Goal: Find specific page/section: Find specific page/section

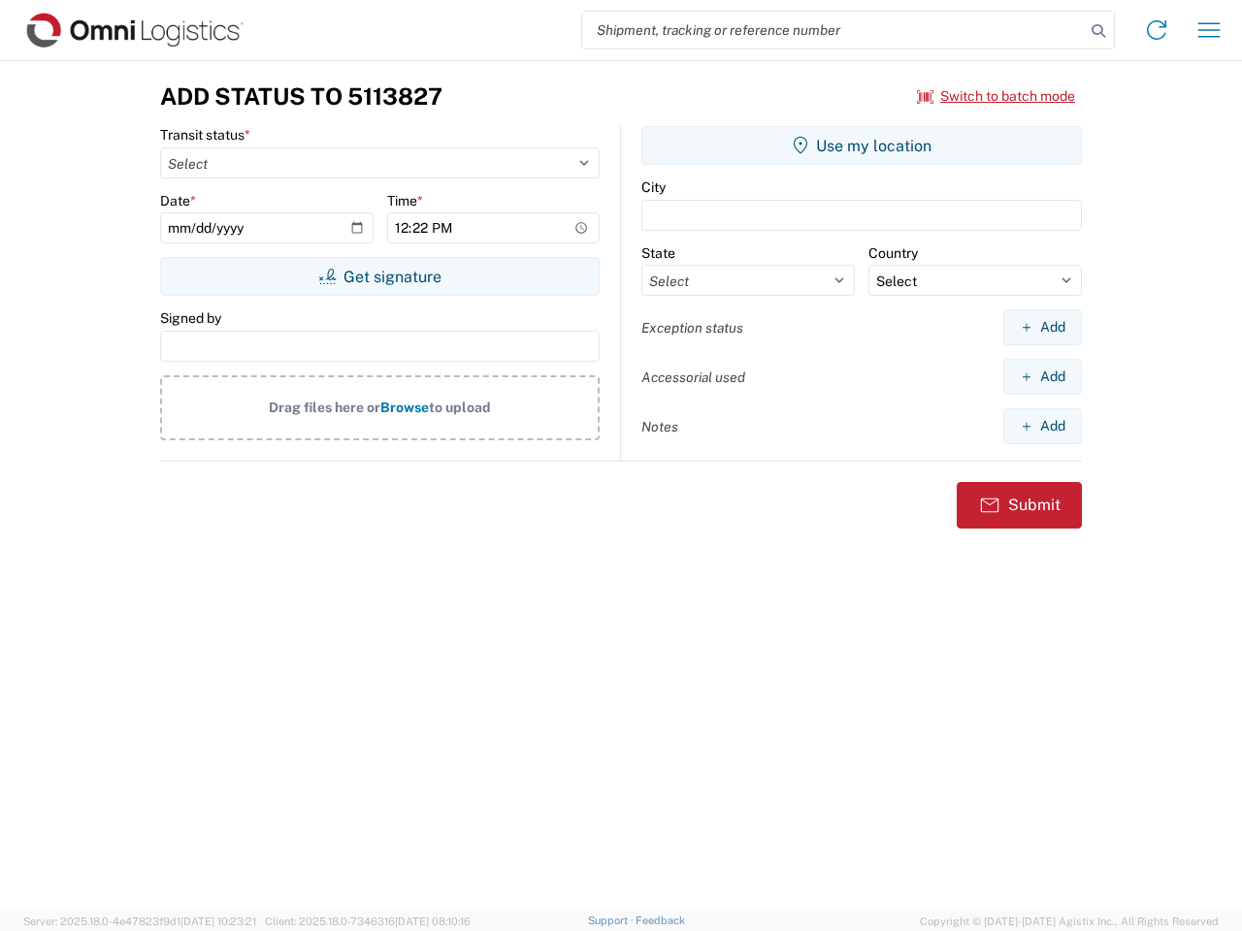
click at [833, 30] on input "search" at bounding box center [833, 30] width 502 height 37
click at [1098, 31] on icon at bounding box center [1097, 30] width 27 height 27
click at [1156, 30] on icon at bounding box center [1156, 30] width 31 height 31
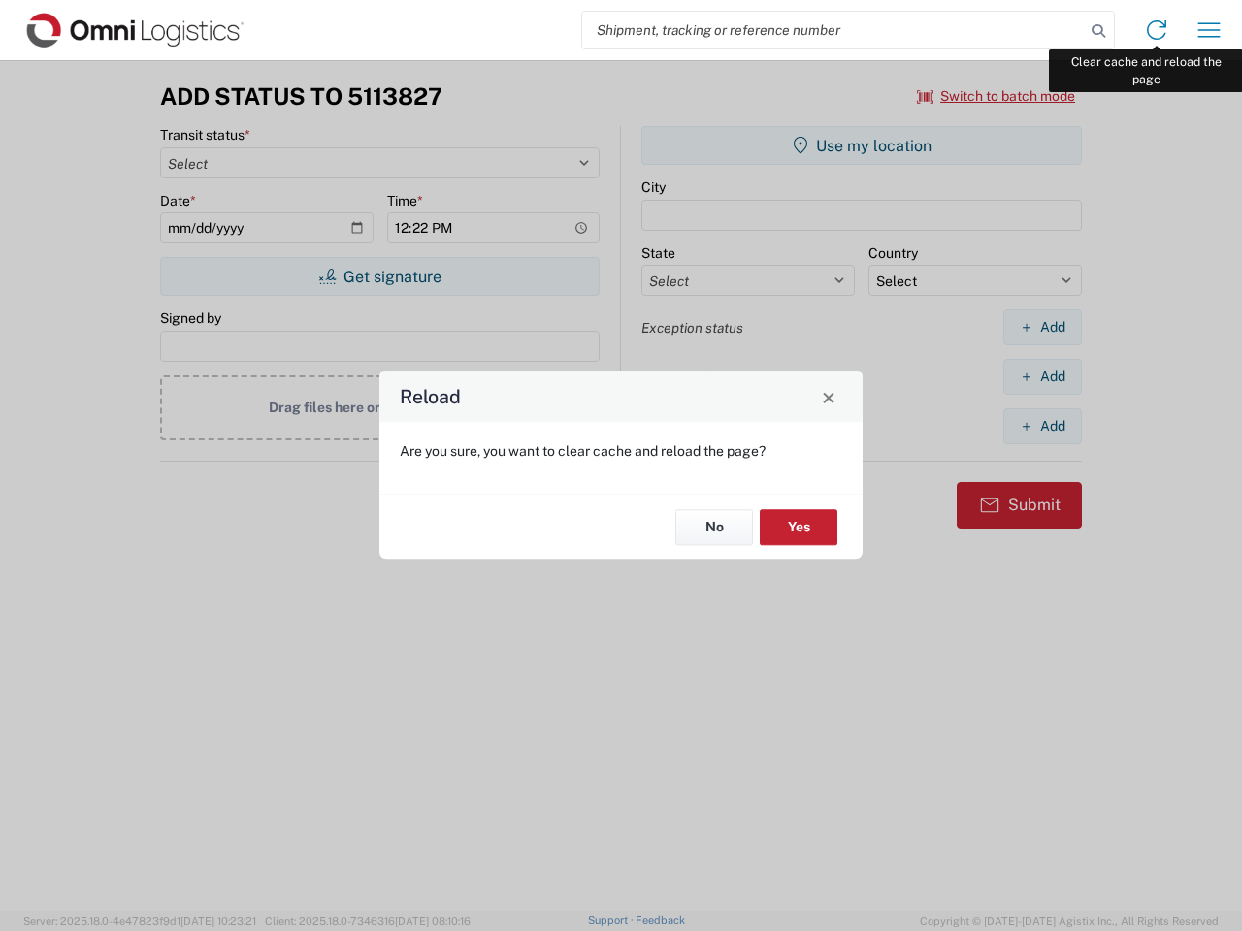
click at [1209, 30] on div "Reload Are you sure, you want to clear cache and reload the page? No Yes" at bounding box center [621, 465] width 1242 height 931
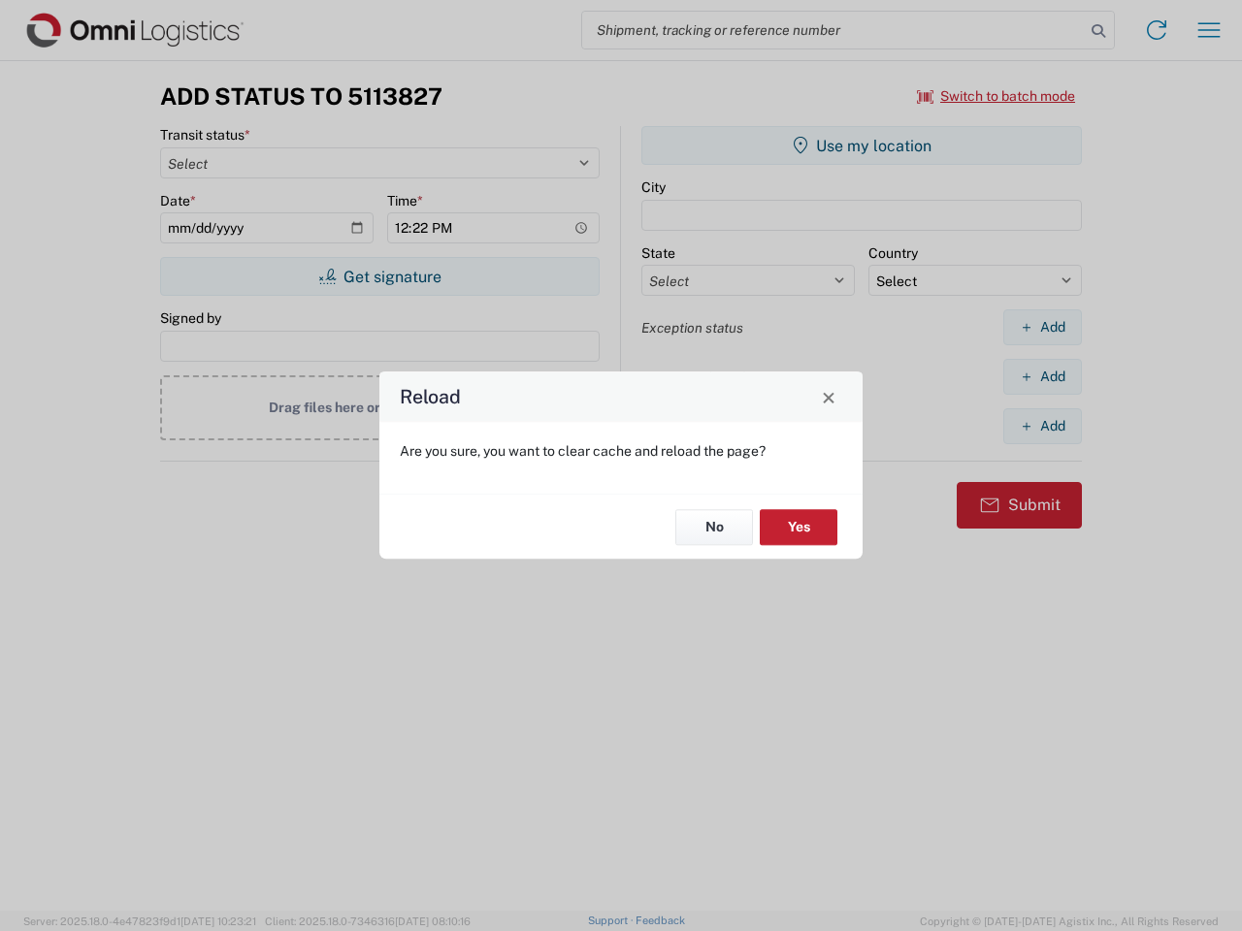
click at [996, 96] on div "Reload Are you sure, you want to clear cache and reload the page? No Yes" at bounding box center [621, 465] width 1242 height 931
click at [379, 276] on div "Reload Are you sure, you want to clear cache and reload the page? No Yes" at bounding box center [621, 465] width 1242 height 931
click at [861, 145] on div "Reload Are you sure, you want to clear cache and reload the page? No Yes" at bounding box center [621, 465] width 1242 height 931
click at [1042, 327] on div "Reload Are you sure, you want to clear cache and reload the page? No Yes" at bounding box center [621, 465] width 1242 height 931
click at [1042, 376] on div "Reload Are you sure, you want to clear cache and reload the page? No Yes" at bounding box center [621, 465] width 1242 height 931
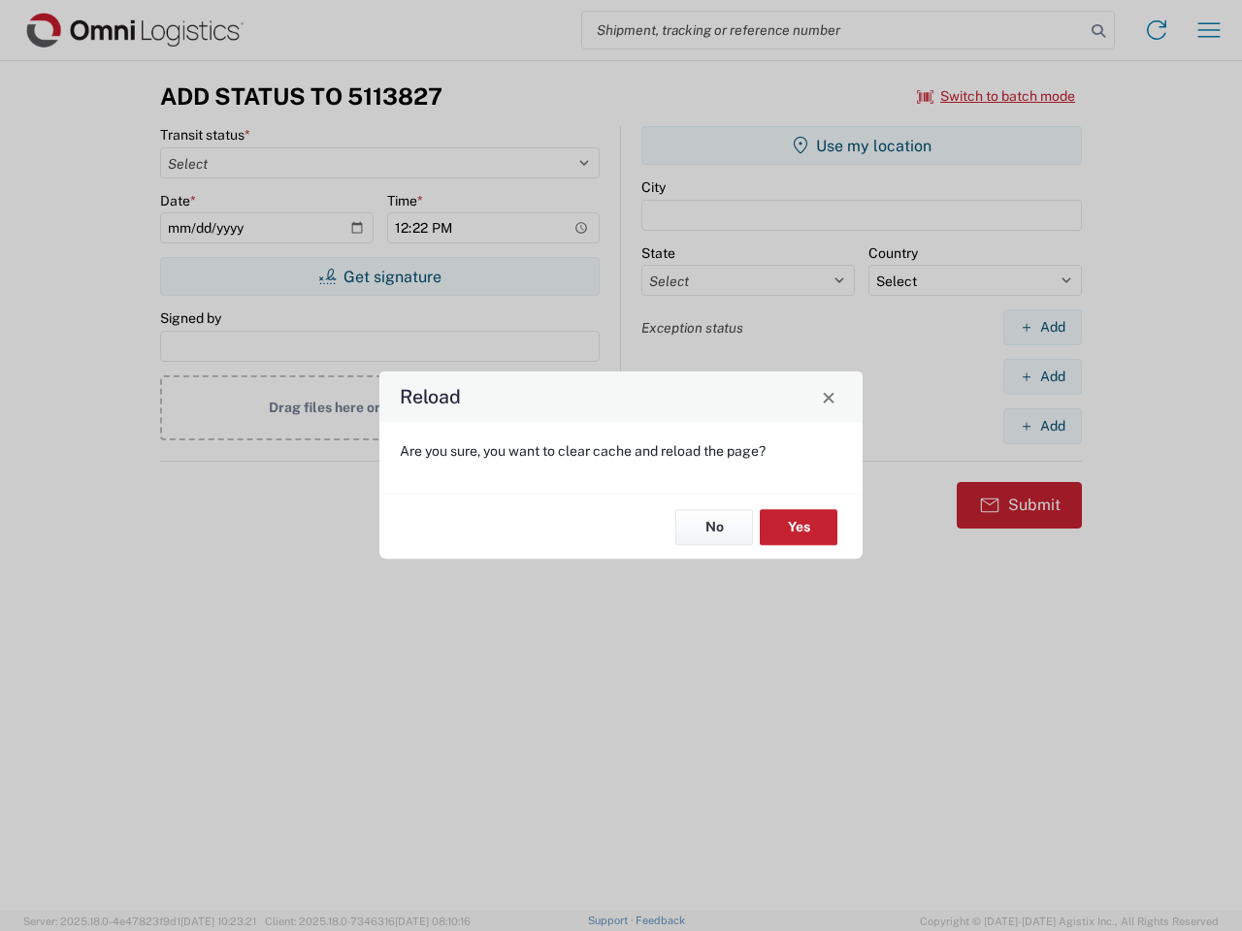
click at [1042, 426] on div "Reload Are you sure, you want to clear cache and reload the page? No Yes" at bounding box center [621, 465] width 1242 height 931
